Goal: Complete application form

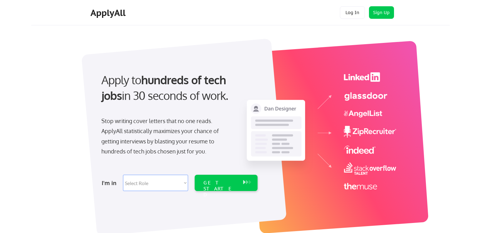
click at [141, 183] on select "Select Role Software Engineering Product Management Customer Success Sales UI/U…" at bounding box center [155, 183] width 65 height 16
select select ""technical_project_program_mgmt""
click at [123, 175] on select "Select Role Software Engineering Product Management Customer Success Sales UI/U…" at bounding box center [155, 183] width 65 height 16
select select ""technical_project_program_mgmt""
click at [217, 180] on div "GET STARTED" at bounding box center [219, 189] width 33 height 18
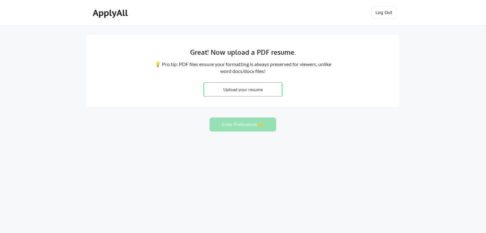
click at [244, 88] on input "file" at bounding box center [243, 89] width 78 height 13
type input "C:\fakepath\Robert_Weingartner_VP_IT_Resume_2025.docx"
click at [243, 127] on button "Enter Preferences 👉" at bounding box center [242, 124] width 67 height 14
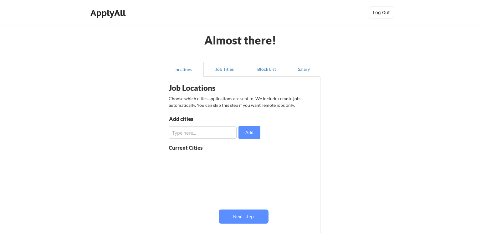
click at [205, 130] on input "input" at bounding box center [203, 132] width 68 height 13
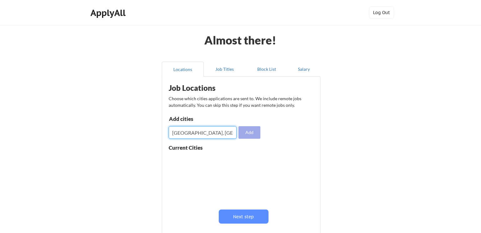
type input "richmond, VA"
click at [248, 134] on button "Add" at bounding box center [249, 132] width 22 height 13
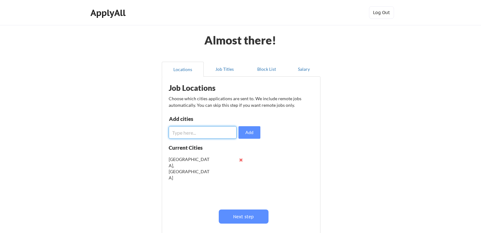
click at [197, 134] on input "input" at bounding box center [203, 132] width 68 height 13
type input "Midlothian, VA"
click at [253, 133] on button "Add" at bounding box center [249, 132] width 22 height 13
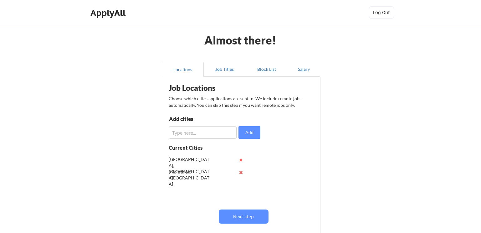
click at [209, 133] on input "input" at bounding box center [203, 132] width 68 height 13
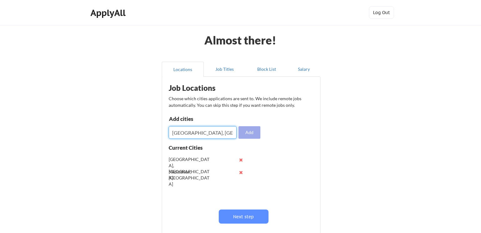
type input "Petersburg, VA"
click at [250, 131] on button "Add" at bounding box center [249, 132] width 22 height 13
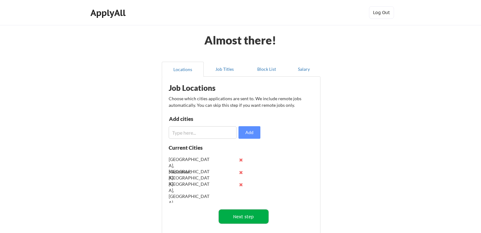
click at [245, 215] on button "Next step" at bounding box center [244, 216] width 50 height 14
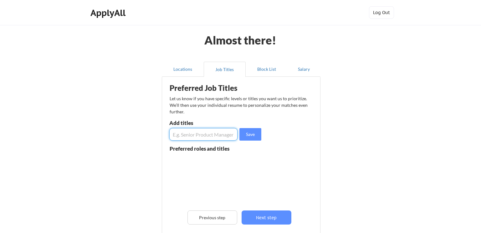
click at [196, 135] on input "input" at bounding box center [203, 134] width 68 height 13
type input "VP of IT"
click at [194, 132] on input "input" at bounding box center [203, 134] width 68 height 13
type input "Vice President of Information Technology"
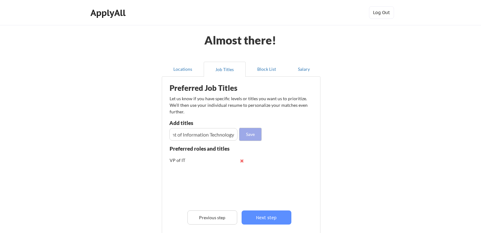
click at [252, 134] on button "Save" at bounding box center [250, 134] width 22 height 13
click at [199, 135] on input "input" at bounding box center [203, 134] width 68 height 13
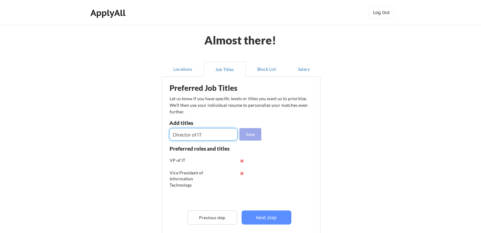
type input "Director of IT"
click at [250, 132] on button "Save" at bounding box center [250, 134] width 22 height 13
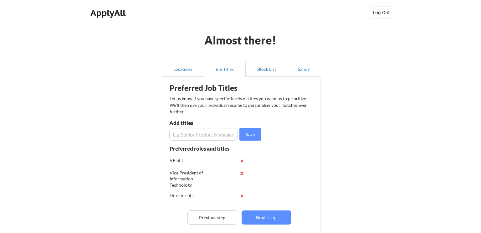
click at [199, 134] on input "input" at bounding box center [203, 134] width 68 height 13
type input "V"
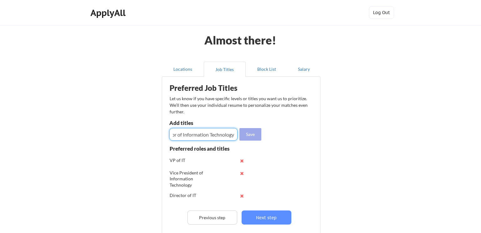
type input "Director of Information Technology"
click at [248, 134] on button "Save" at bounding box center [250, 134] width 22 height 13
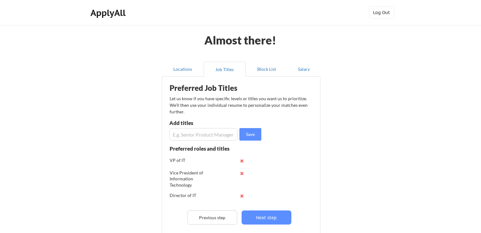
click at [204, 131] on input "input" at bounding box center [203, 134] width 68 height 13
type input "Manager of IT"
click at [251, 131] on button "Save" at bounding box center [250, 134] width 22 height 13
click at [207, 135] on input "input" at bounding box center [203, 134] width 68 height 13
click at [176, 136] on input "input" at bounding box center [203, 134] width 68 height 13
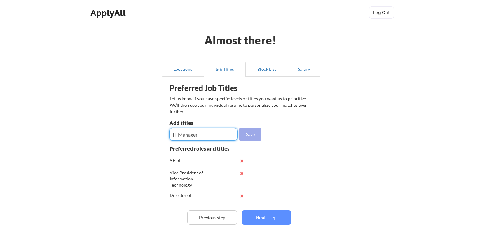
type input "IT Manager"
click at [247, 130] on button "Save" at bounding box center [250, 134] width 22 height 13
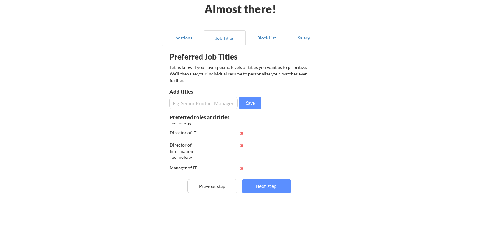
scroll to position [45, 0]
click at [196, 106] on input "input" at bounding box center [203, 103] width 68 height 13
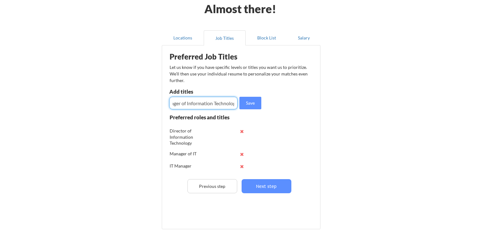
scroll to position [0, 17]
type input "Manager of Information Technology"
click at [244, 103] on button "Save" at bounding box center [250, 103] width 22 height 13
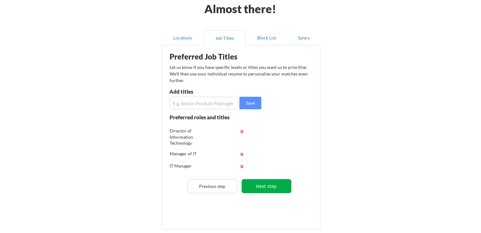
click at [262, 185] on button "Next step" at bounding box center [267, 186] width 50 height 14
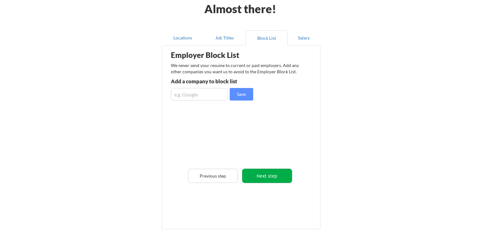
click at [261, 174] on button "Next step" at bounding box center [267, 176] width 50 height 14
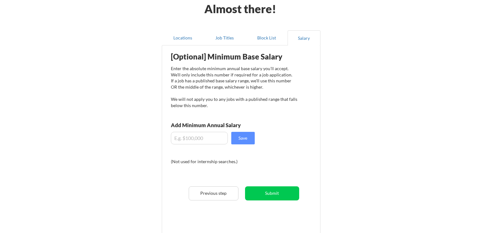
click at [196, 140] on input "input" at bounding box center [199, 138] width 57 height 13
type input "$150,000"
click at [235, 138] on button "Save" at bounding box center [242, 138] width 23 height 13
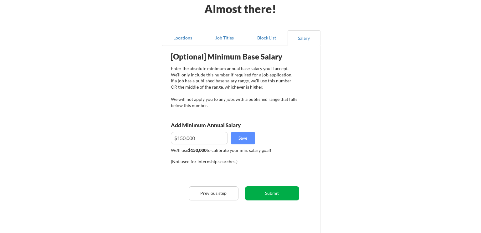
click at [271, 192] on button "Submit" at bounding box center [272, 193] width 54 height 14
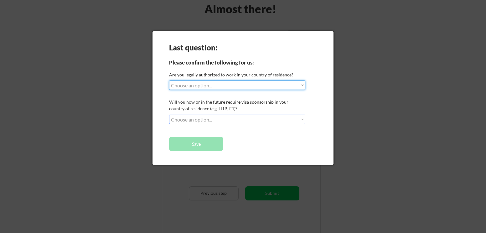
click at [213, 85] on select "Choose an option... Yes, I am a US Citizen Yes, I am a Canadian Citizen Yes, I …" at bounding box center [237, 84] width 136 height 9
select select ""yes__i_am_a_us_citizen""
click at [169, 80] on select "Choose an option... Yes, I am a US Citizen Yes, I am a Canadian Citizen Yes, I …" at bounding box center [237, 84] width 136 height 9
click at [205, 117] on select "Choose an option... No, I will not need sponsorship Yes, I will need sponsorship" at bounding box center [237, 119] width 136 height 9
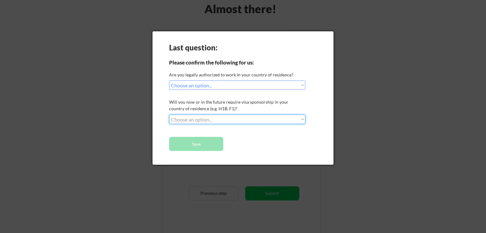
select select ""no__i_will_not_need_sponsorship""
click at [169, 115] on select "Choose an option... No, I will not need sponsorship Yes, I will need sponsorship" at bounding box center [237, 119] width 136 height 9
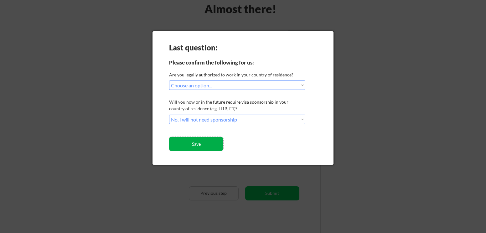
click at [195, 144] on button "Save" at bounding box center [196, 144] width 54 height 14
